Goal: Information Seeking & Learning: Understand process/instructions

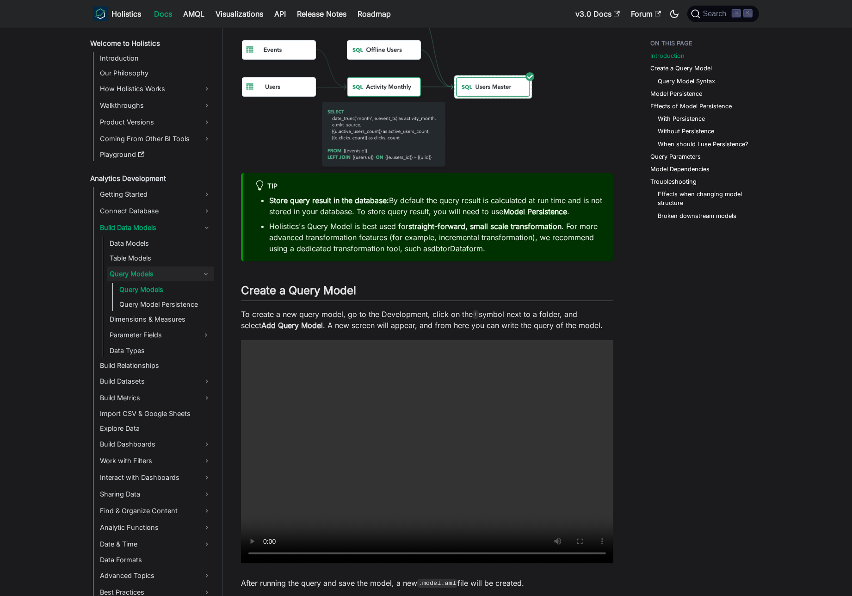
scroll to position [479, 0]
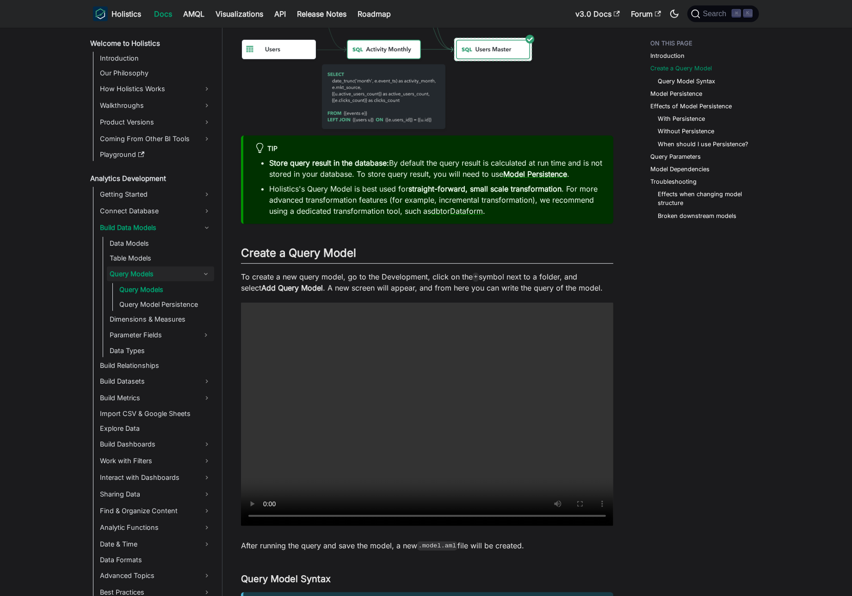
click at [398, 278] on p "To create a new query model, go to the Development, click on the + symbol next …" at bounding box center [427, 282] width 373 height 22
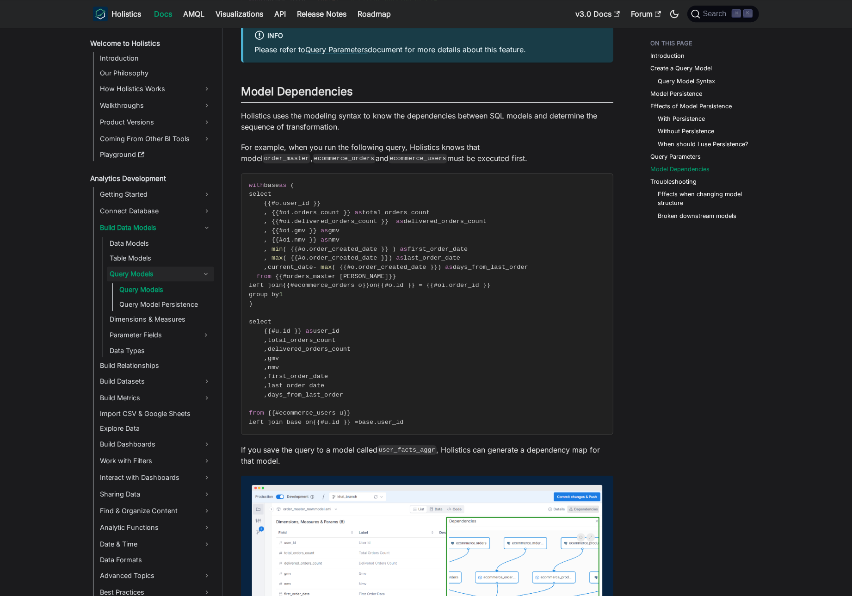
scroll to position [3159, 0]
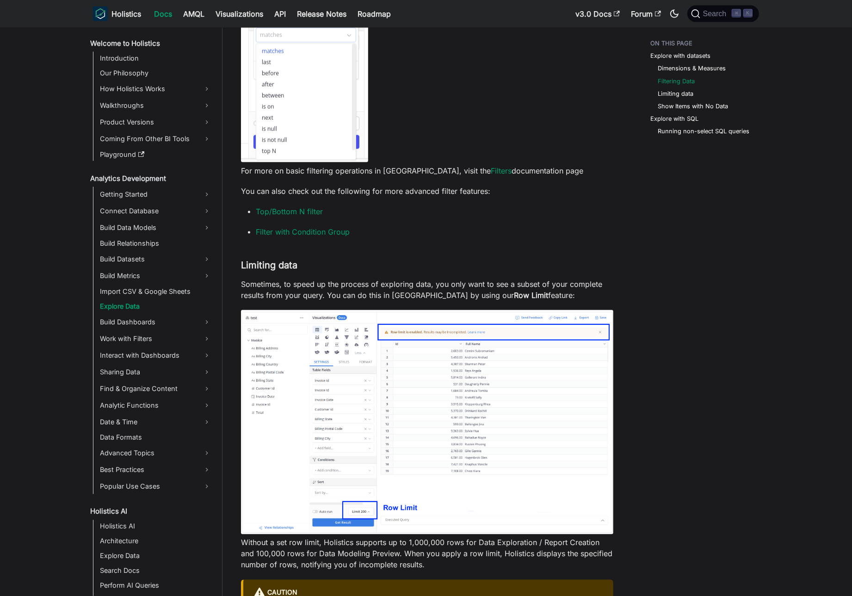
scroll to position [1626, 0]
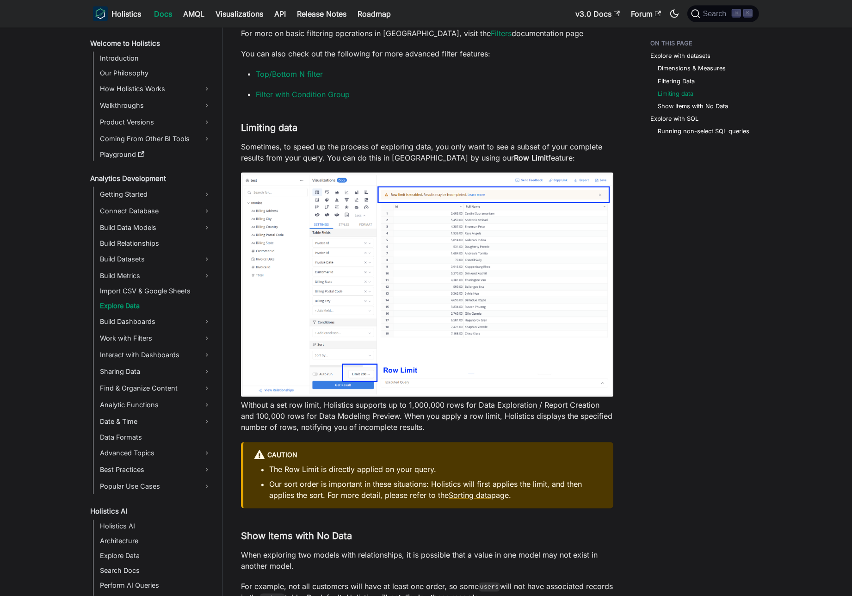
click at [695, 386] on div "Explore with datasets Dimensions & Measures Filtering Data Limiting data Show I…" at bounding box center [700, 267] width 137 height 3716
